Goal: Task Accomplishment & Management: Use online tool/utility

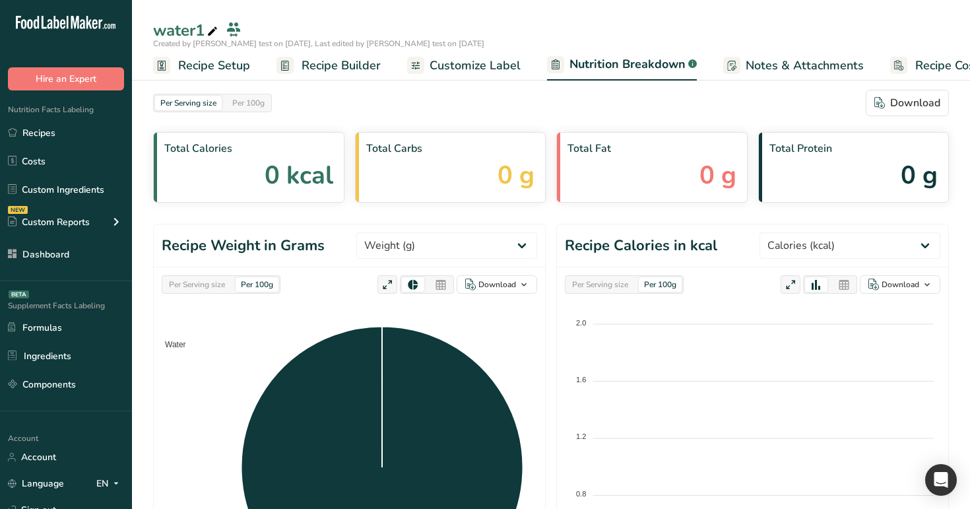
select select "Calories"
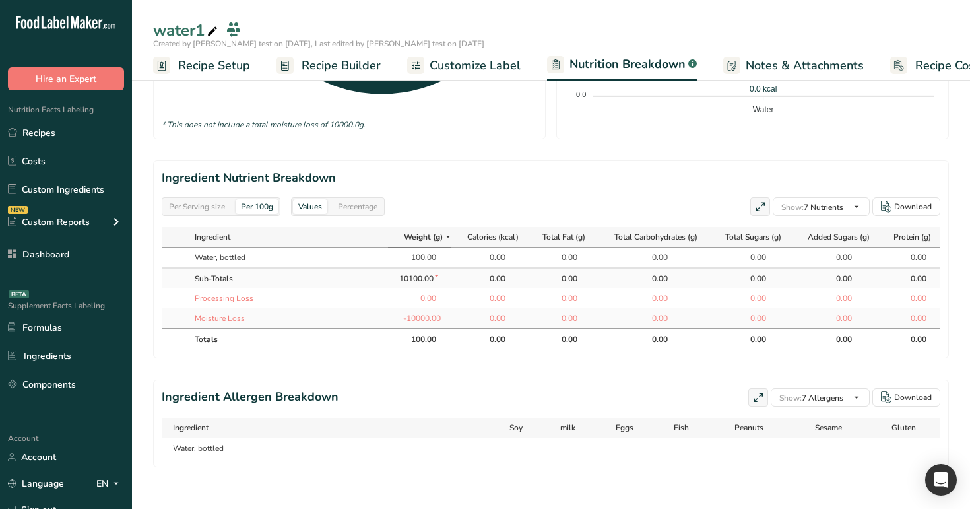
click at [341, 59] on span "Recipe Builder" at bounding box center [340, 66] width 79 height 18
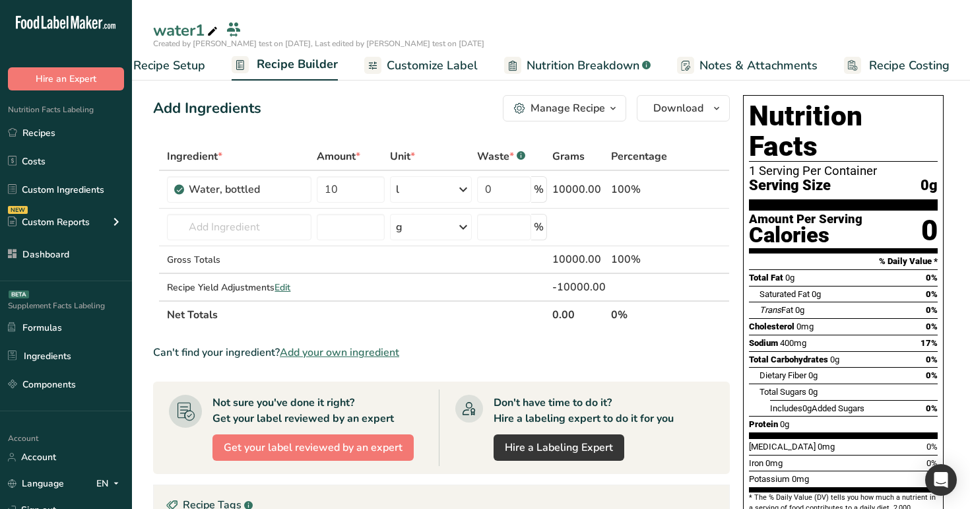
click at [536, 62] on span "Nutrition Breakdown" at bounding box center [582, 66] width 113 height 18
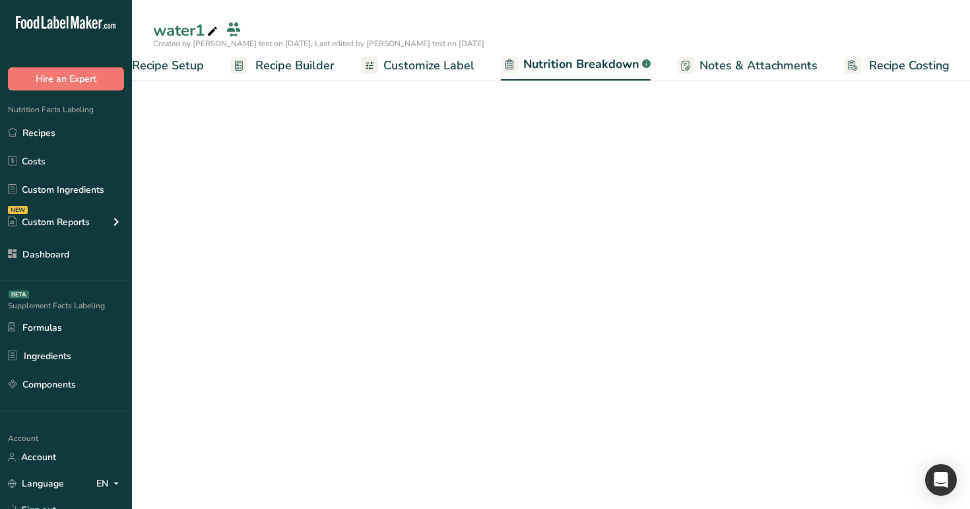
select select "Calories"
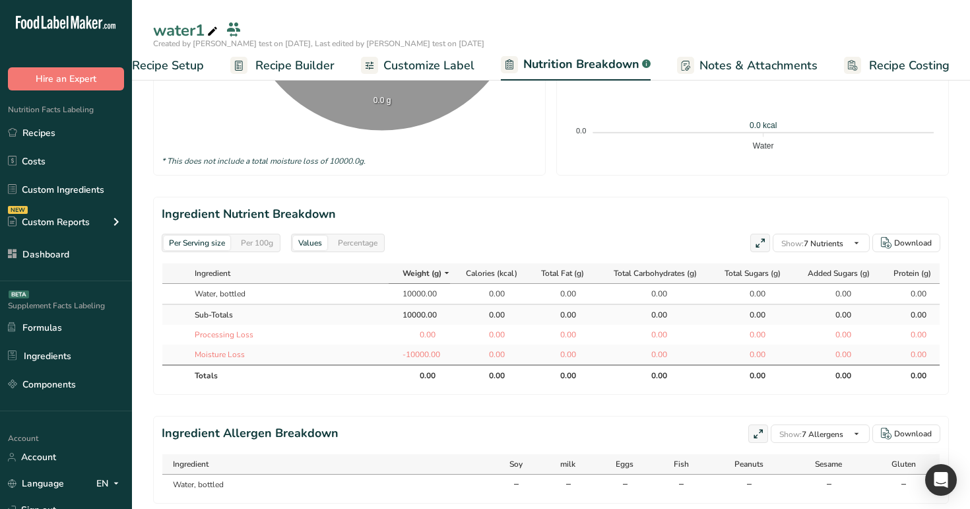
scroll to position [487, 0]
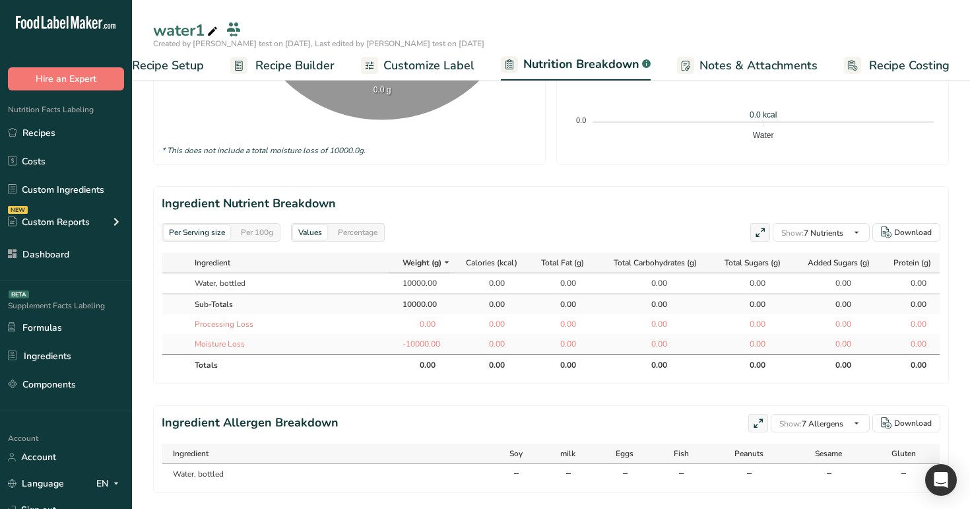
click at [253, 229] on div "Per 100g" at bounding box center [256, 232] width 43 height 15
click at [201, 230] on div "Per Serving size" at bounding box center [197, 232] width 67 height 15
click at [304, 63] on span "Recipe Builder" at bounding box center [294, 66] width 79 height 18
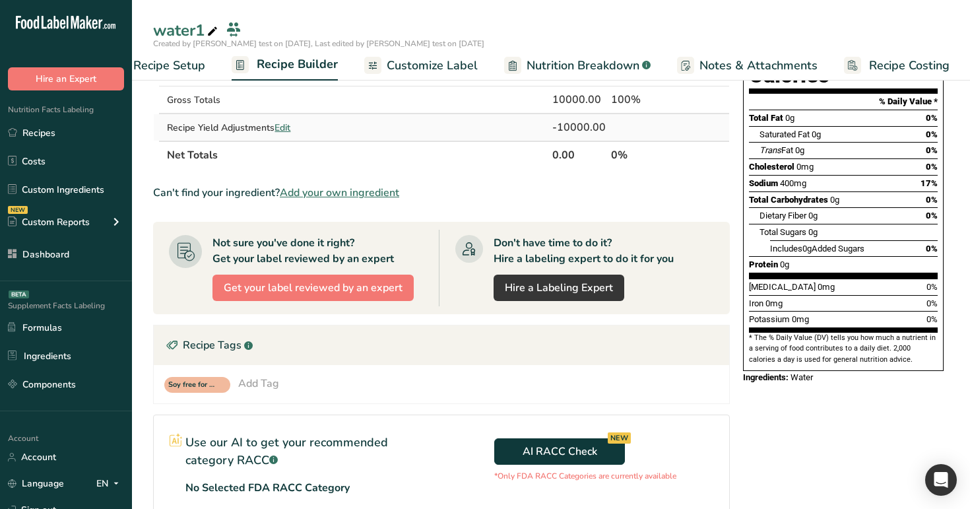
click at [282, 129] on span "Edit" at bounding box center [282, 127] width 16 height 13
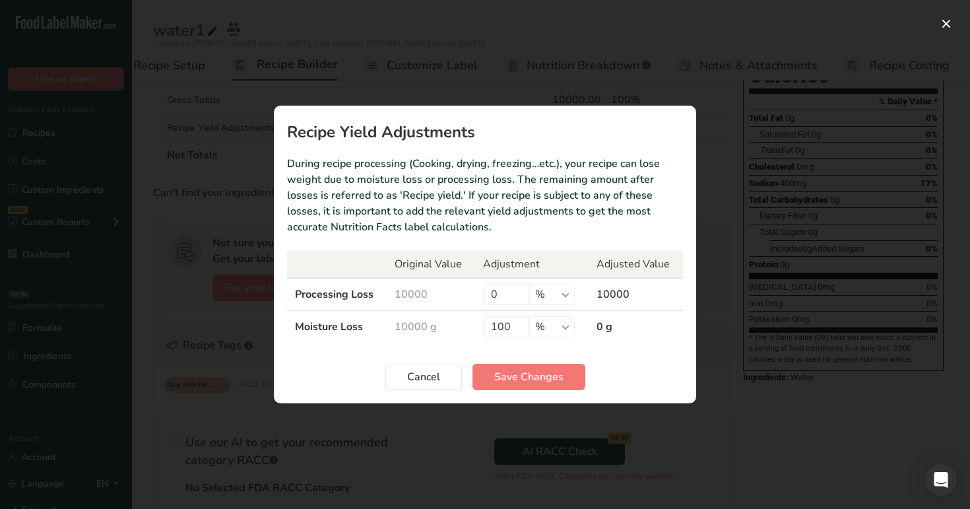
drag, startPoint x: 292, startPoint y: 329, endPoint x: 460, endPoint y: 323, distance: 168.3
click at [460, 323] on tr "Moisture Loss 10000 g 100 % g ppm ug kg mg mcg lb oz 0 g" at bounding box center [485, 327] width 396 height 32
click at [460, 323] on td "10000 g" at bounding box center [431, 327] width 88 height 32
click at [423, 372] on span "Cancel" at bounding box center [423, 377] width 33 height 16
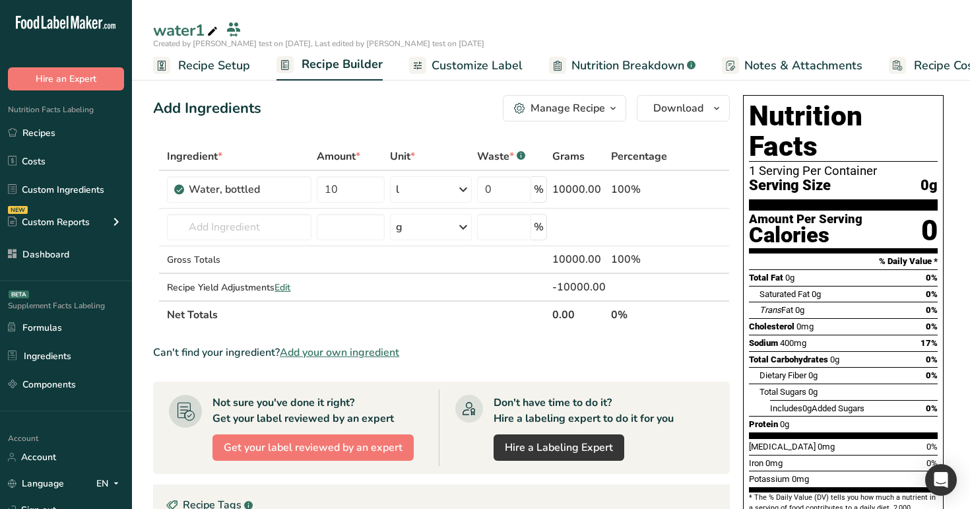
click at [615, 62] on span "Nutrition Breakdown" at bounding box center [627, 66] width 113 height 18
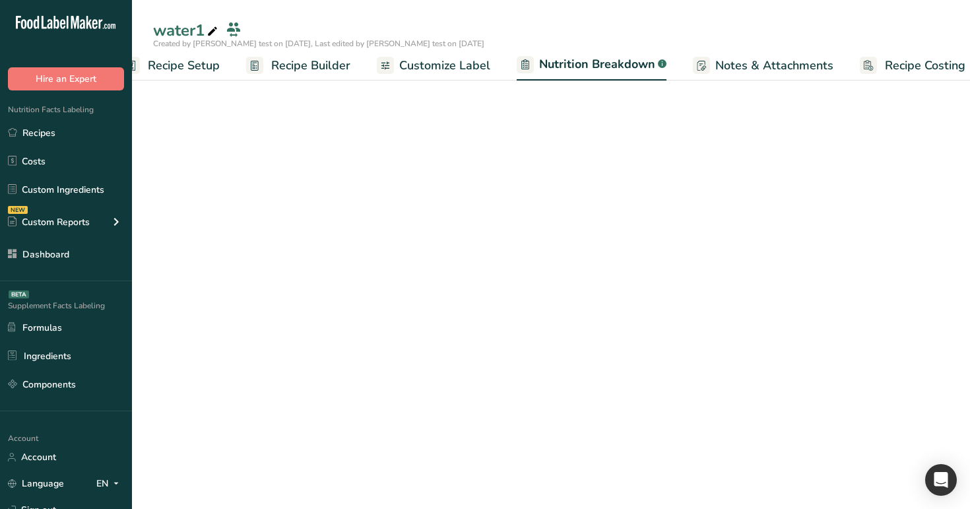
scroll to position [0, 46]
select select "Calories"
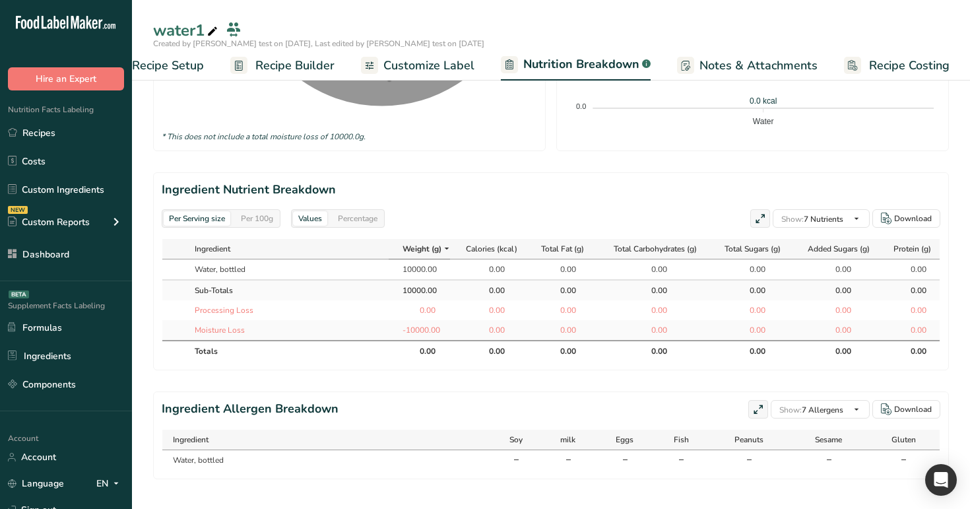
scroll to position [500, 0]
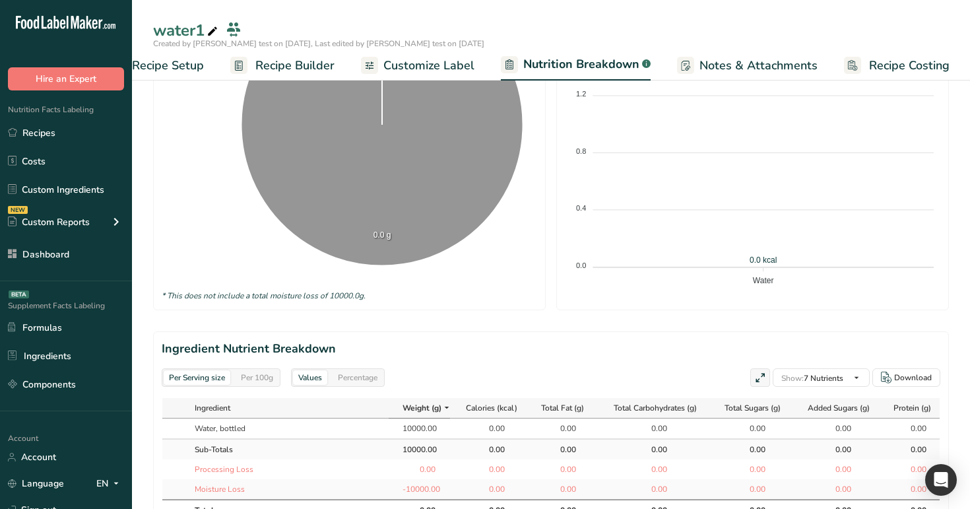
click at [276, 57] on span "Recipe Builder" at bounding box center [294, 66] width 79 height 18
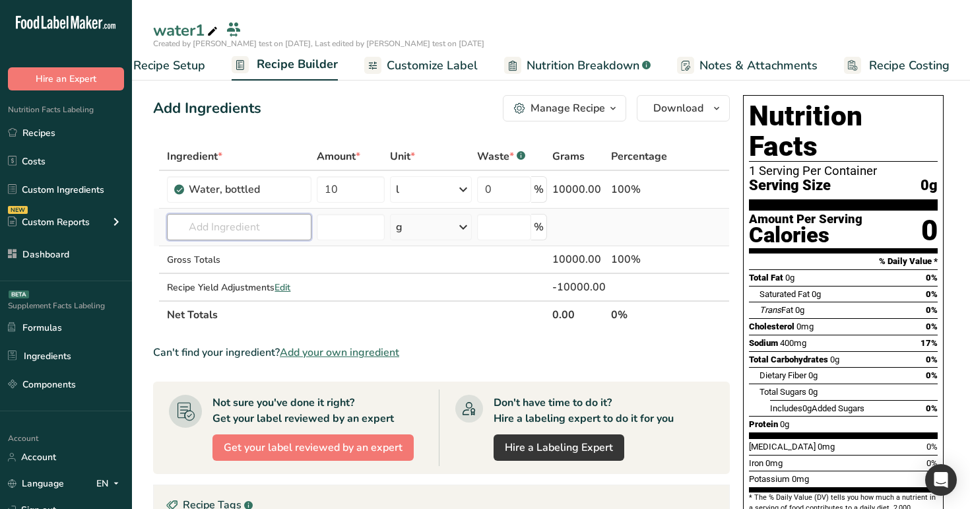
click at [253, 226] on input "text" at bounding box center [239, 227] width 144 height 26
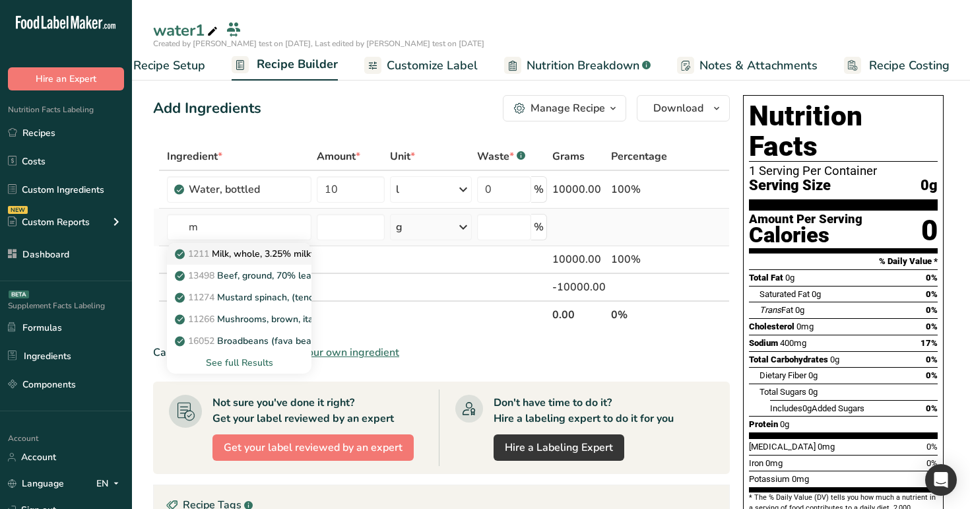
click at [254, 253] on p "1211 Milk, whole, 3.25% milkfat, without added vitamin A and [MEDICAL_DATA]" at bounding box center [353, 254] width 352 height 14
type input "Milk, whole, 3.25% milkfat, without added vitamin A and [MEDICAL_DATA]"
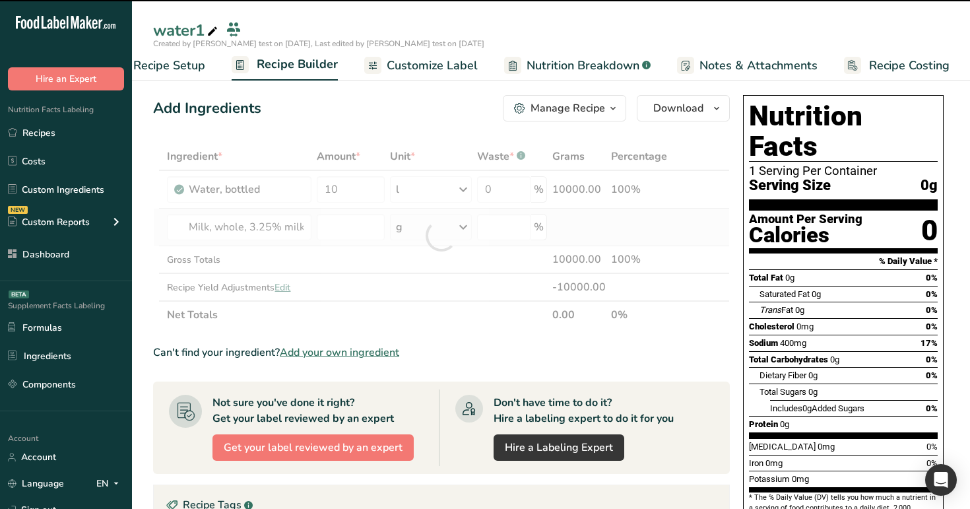
type input "0"
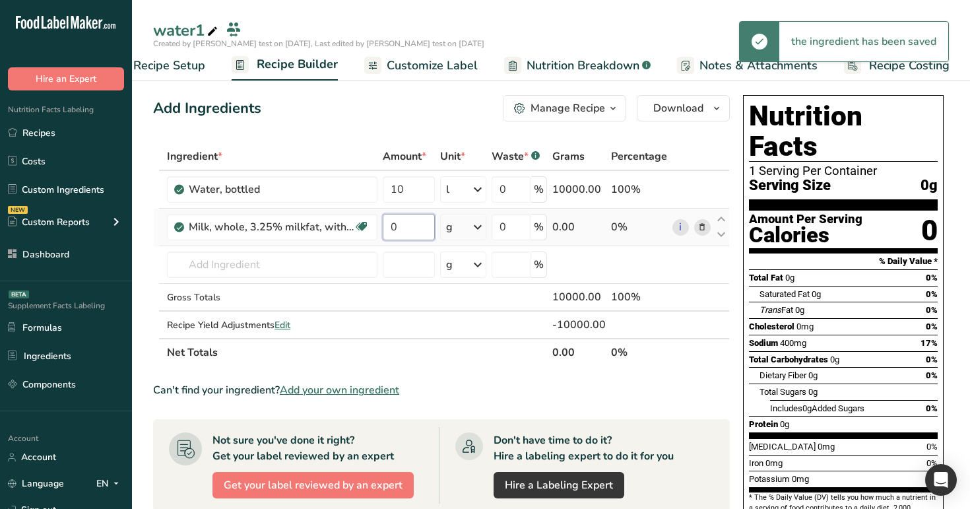
click at [410, 218] on input "0" at bounding box center [408, 227] width 51 height 26
type input "10"
click at [458, 137] on div "Add Ingredients Manage Recipe Delete Recipe Duplicate Recipe Scale Recipe Save …" at bounding box center [445, 468] width 584 height 757
click at [276, 323] on span "Edit" at bounding box center [282, 325] width 16 height 13
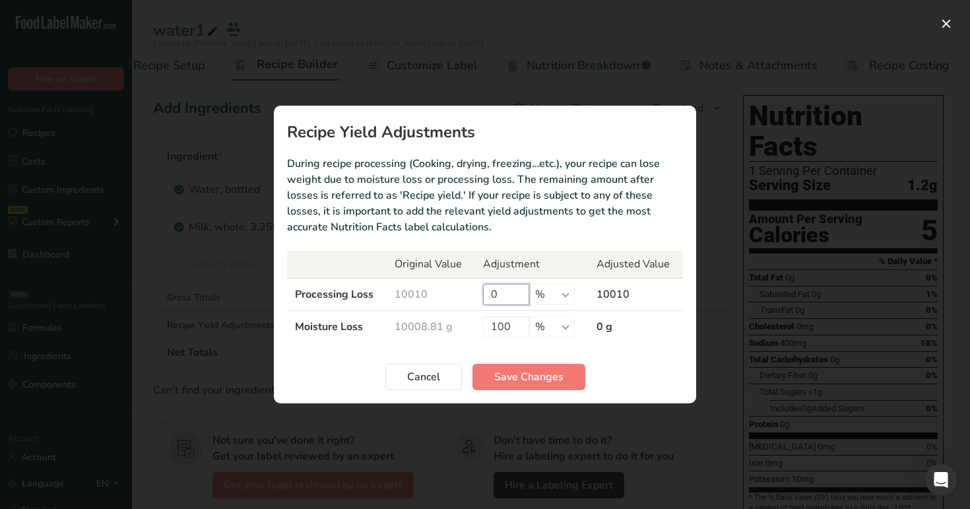
click at [484, 289] on input "0" at bounding box center [506, 294] width 46 height 21
type input "0"
click at [948, 25] on button "Recipe yield modal" at bounding box center [945, 23] width 21 height 21
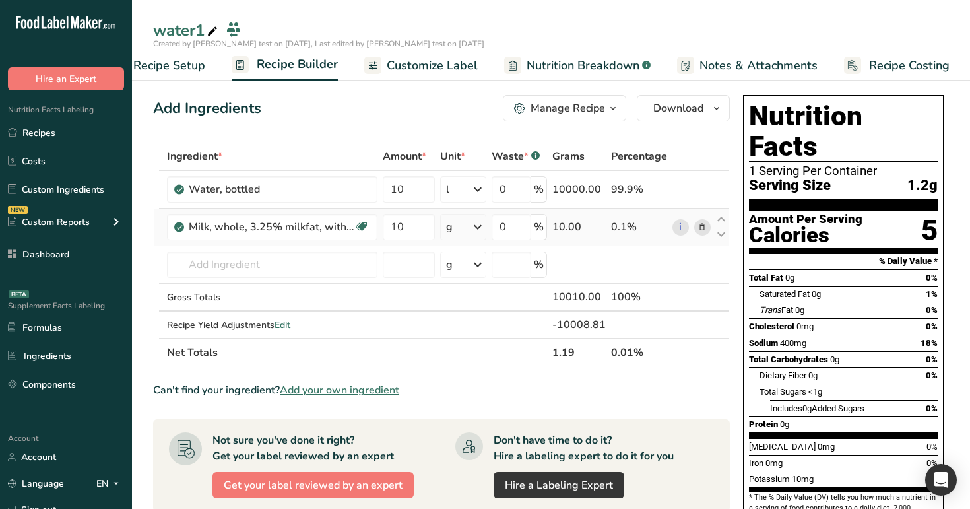
click at [698, 227] on icon at bounding box center [701, 227] width 9 height 14
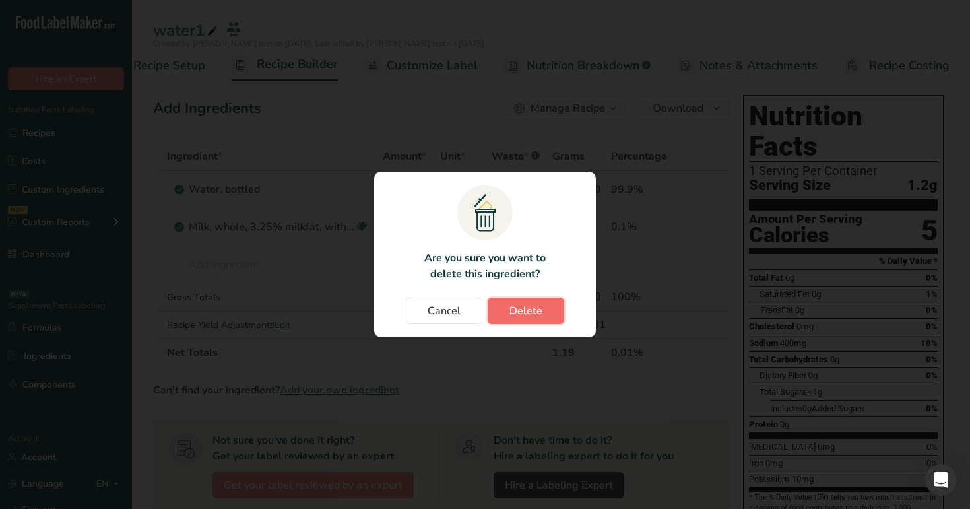
click at [528, 313] on span "Delete" at bounding box center [525, 311] width 33 height 16
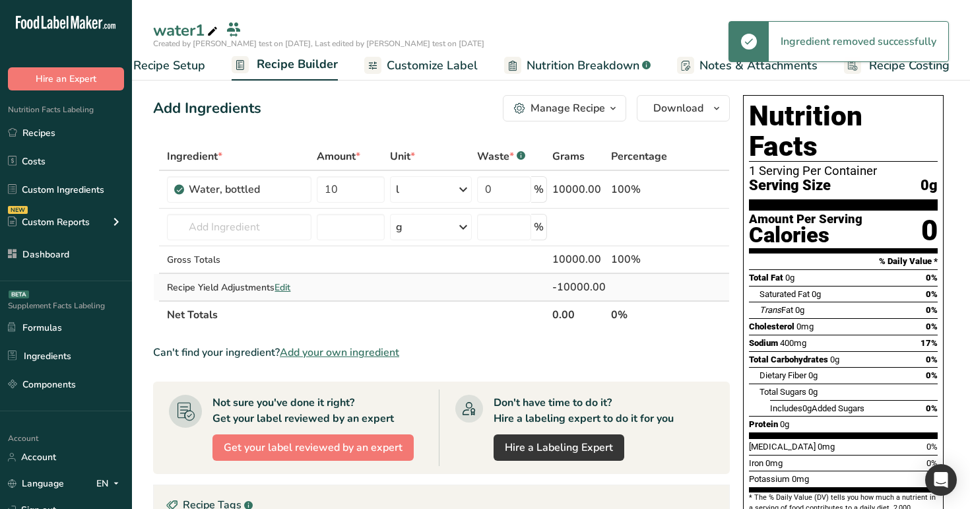
click at [285, 288] on span "Edit" at bounding box center [282, 287] width 16 height 13
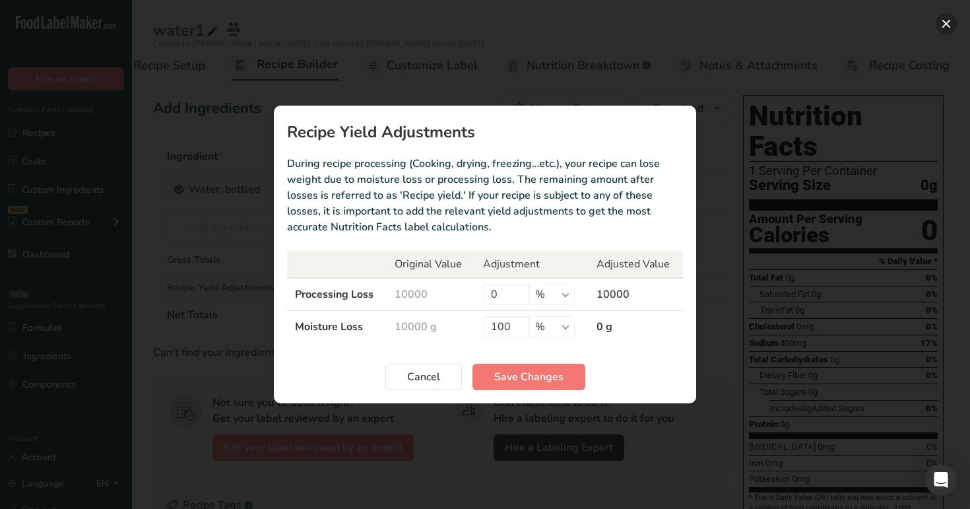
click at [941, 28] on button "Recipe yield modal" at bounding box center [945, 23] width 21 height 21
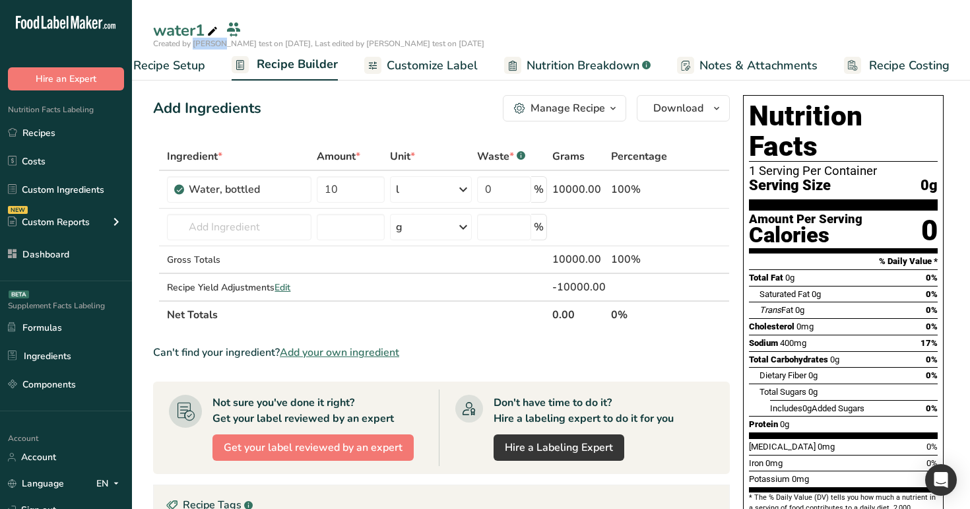
click at [941, 28] on div "water1" at bounding box center [551, 30] width 838 height 24
